Goal: Navigation & Orientation: Find specific page/section

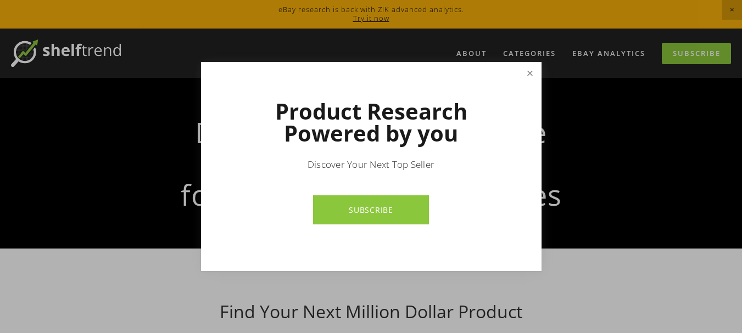
click at [525, 71] on link "Close" at bounding box center [529, 73] width 19 height 19
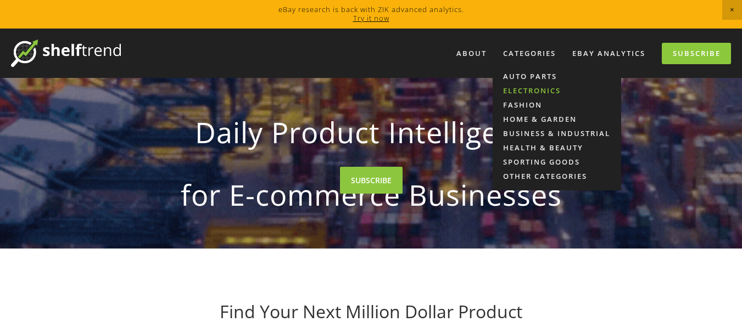
click at [544, 89] on link "Electronics" at bounding box center [556, 90] width 128 height 14
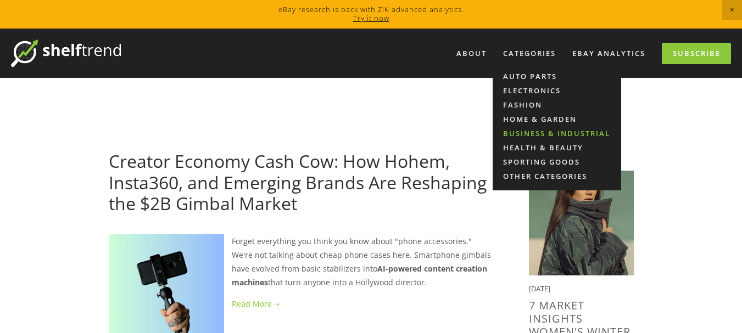
click at [535, 133] on link "Business & Industrial" at bounding box center [556, 133] width 128 height 14
